Goal: Check status: Check status

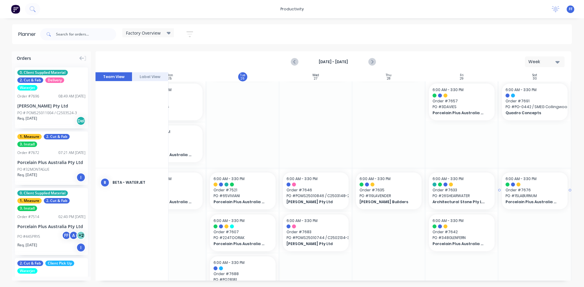
scroll to position [91, 111]
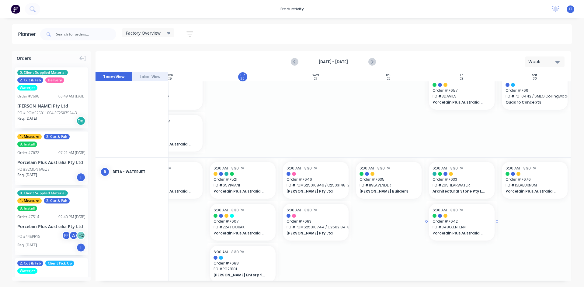
click at [456, 225] on span "PO # 348GLENFERN" at bounding box center [461, 227] width 58 height 5
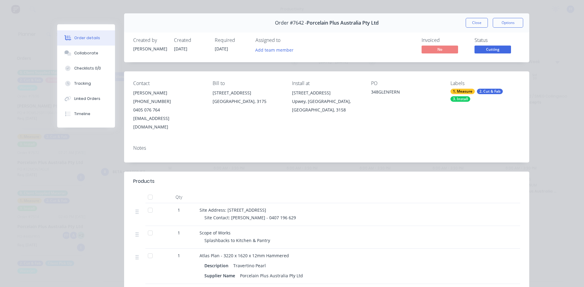
scroll to position [5, 0]
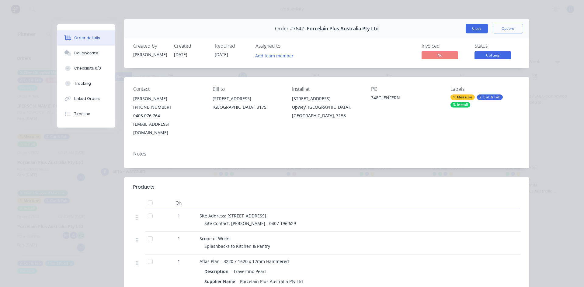
click at [472, 32] on button "Close" at bounding box center [476, 29] width 22 height 10
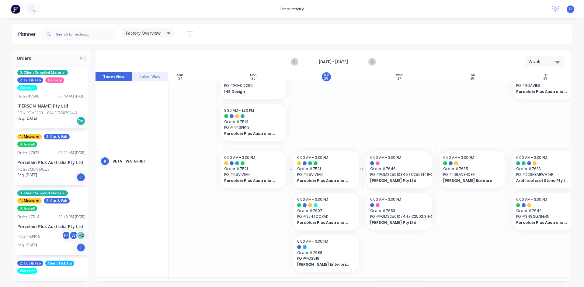
scroll to position [91, 25]
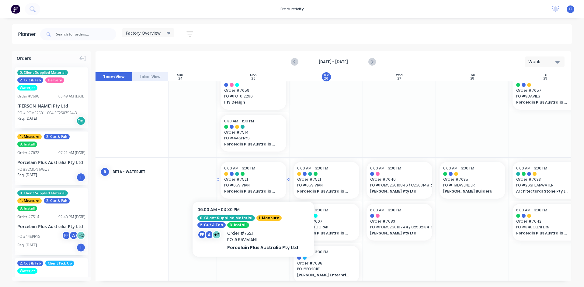
click at [264, 176] on div "6:00 AM - 3:30 PM Order # 7521 PO # 65VIVIANI Porcelain Plus Australia Pty Ltd" at bounding box center [253, 180] width 66 height 37
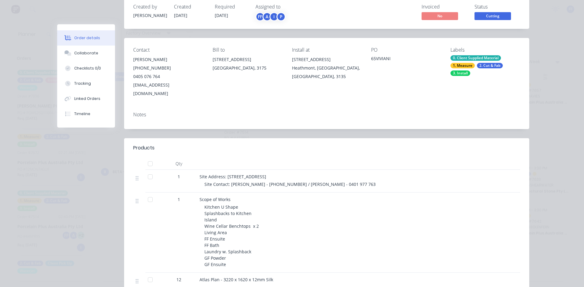
scroll to position [0, 0]
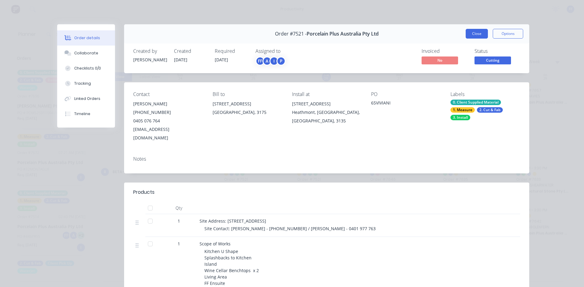
click at [475, 31] on button "Close" at bounding box center [476, 34] width 22 height 10
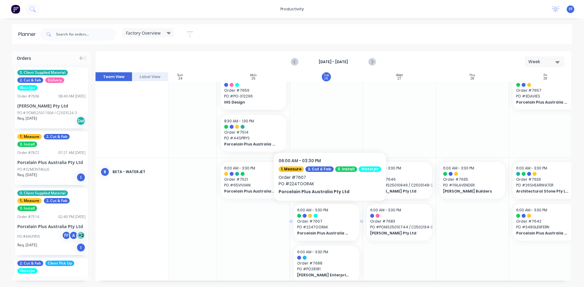
click at [322, 238] on div "6:00 AM - 3:30 PM Order # 7607 PO # 224TOORAK Porcelain Plus Australia Pty Ltd" at bounding box center [326, 222] width 66 height 37
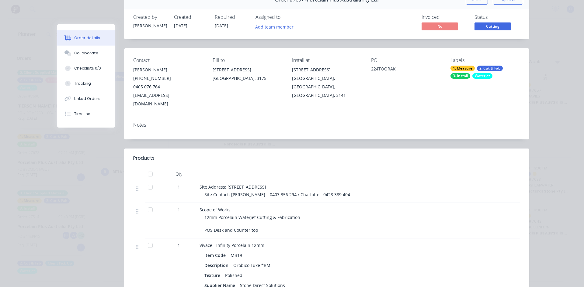
scroll to position [30, 0]
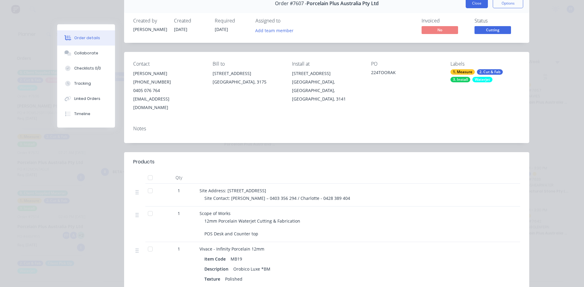
click at [479, 6] on button "Close" at bounding box center [476, 3] width 22 height 10
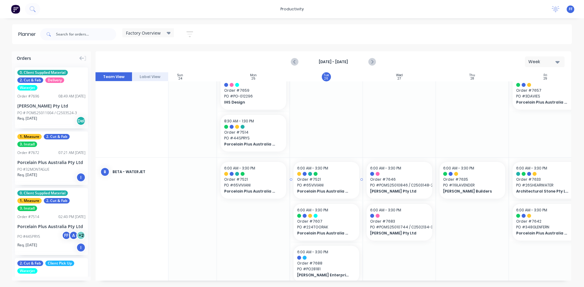
click at [346, 177] on span "Order # 7521" at bounding box center [326, 179] width 58 height 5
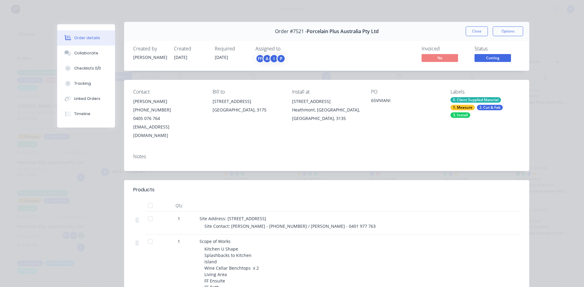
scroll to position [0, 0]
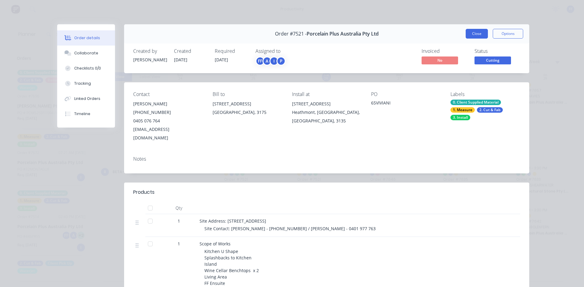
click at [475, 32] on button "Close" at bounding box center [476, 34] width 22 height 10
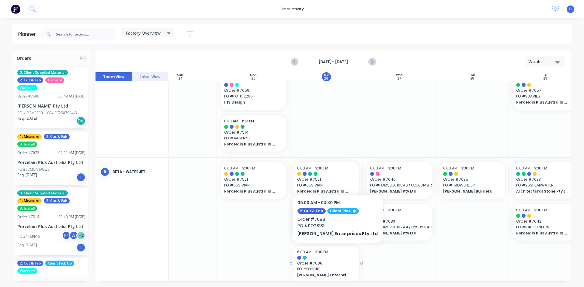
click at [332, 255] on div "6:00 AM - 3:30 PM" at bounding box center [326, 252] width 58 height 5
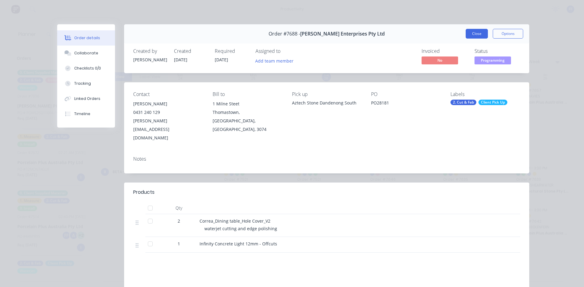
click at [475, 32] on button "Close" at bounding box center [476, 34] width 22 height 10
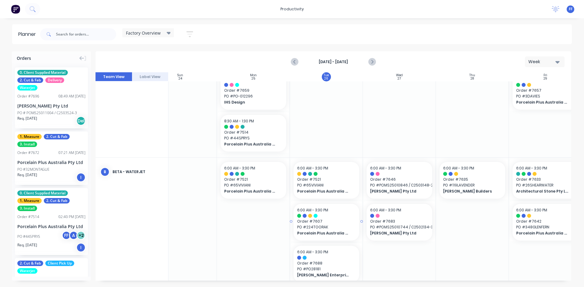
click at [342, 223] on span "Order # 7607" at bounding box center [326, 221] width 58 height 5
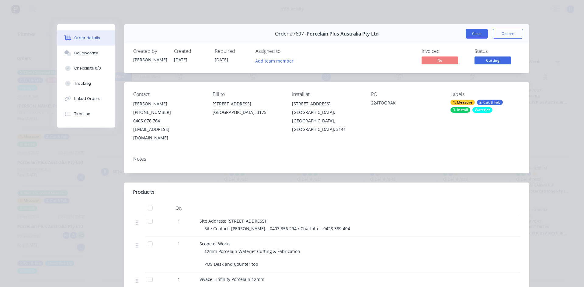
click at [474, 32] on button "Close" at bounding box center [476, 34] width 22 height 10
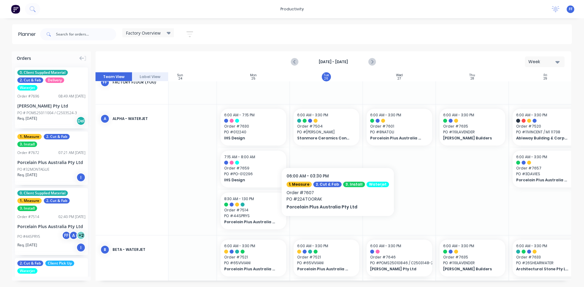
scroll to position [0, 25]
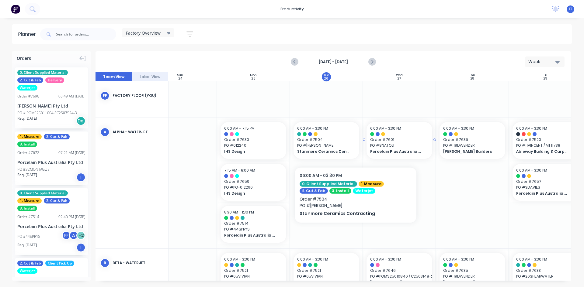
click at [394, 147] on span "PO # 8NATOLI" at bounding box center [399, 145] width 58 height 5
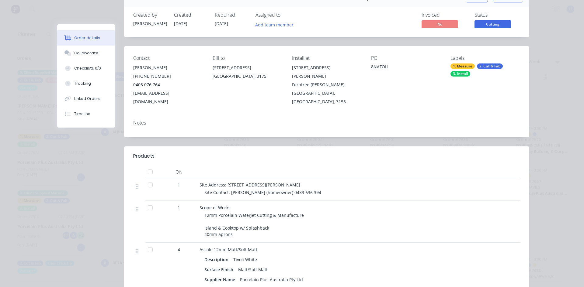
scroll to position [0, 0]
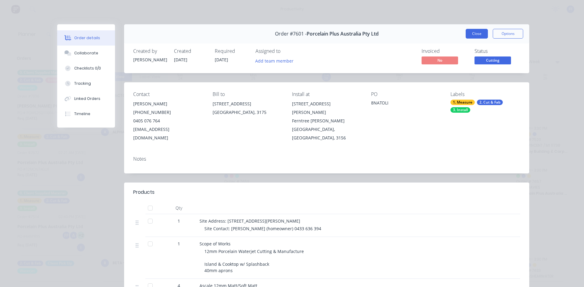
click at [479, 32] on button "Close" at bounding box center [476, 34] width 22 height 10
